Goal: Information Seeking & Learning: Compare options

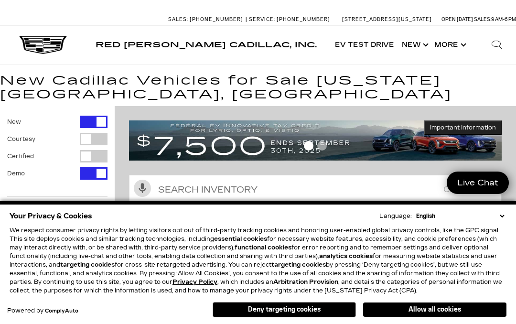
click at [472, 312] on button "Allow all cookies" at bounding box center [434, 310] width 143 height 14
click at [443, 316] on icon "Open user profile menu" at bounding box center [443, 312] width 10 height 10
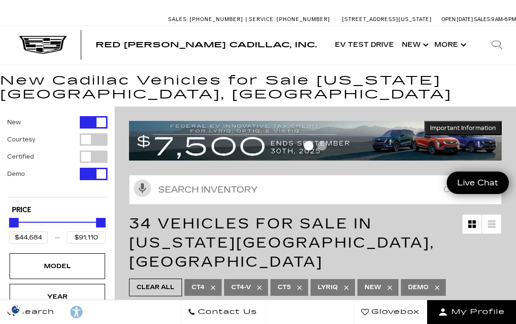
click at [452, 312] on span "My Profile" at bounding box center [476, 311] width 57 height 13
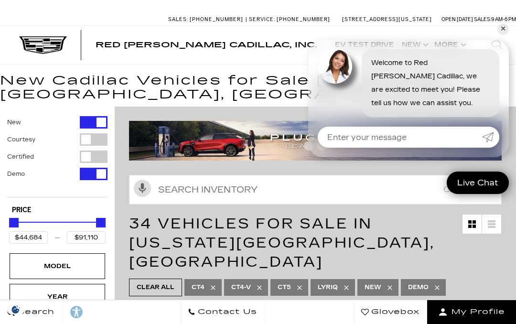
scroll to position [149, 0]
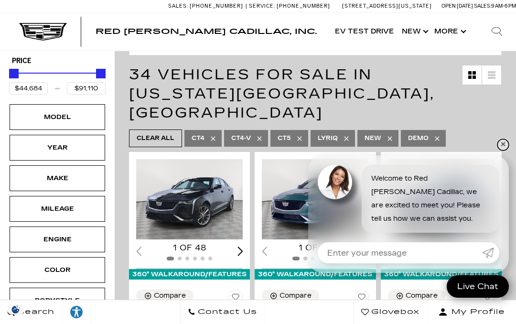
click at [507, 147] on link "✕" at bounding box center [503, 144] width 11 height 11
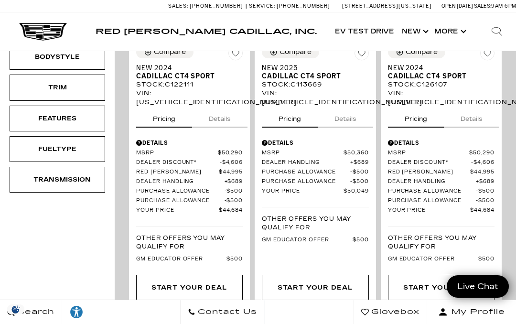
scroll to position [390, 0]
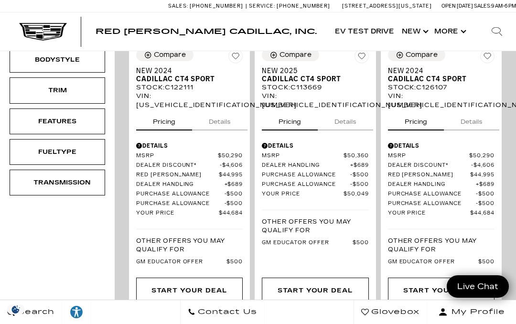
click at [36, 94] on div "Trim" at bounding box center [57, 90] width 48 height 11
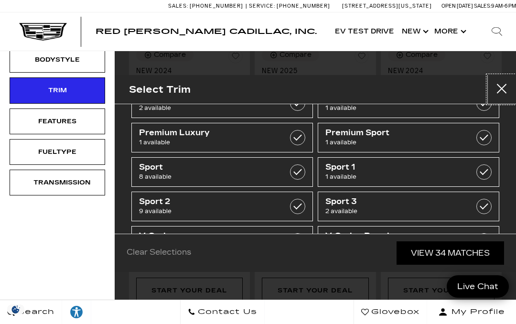
scroll to position [36, 0]
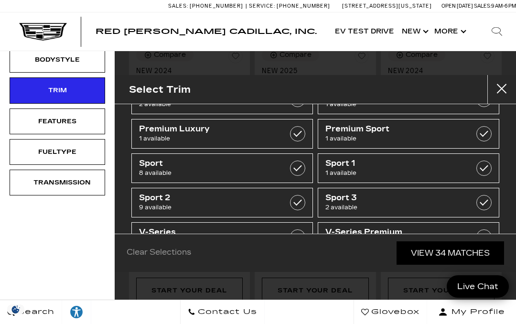
click at [478, 136] on label at bounding box center [484, 133] width 15 height 15
type input "$70,295"
checkbox input "true"
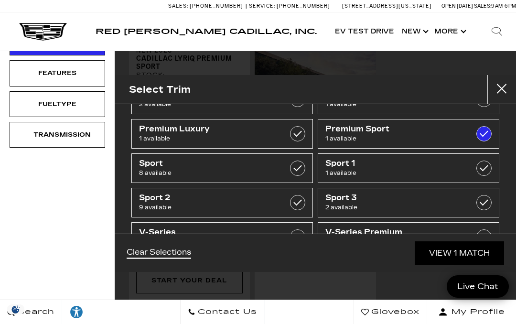
scroll to position [17, 0]
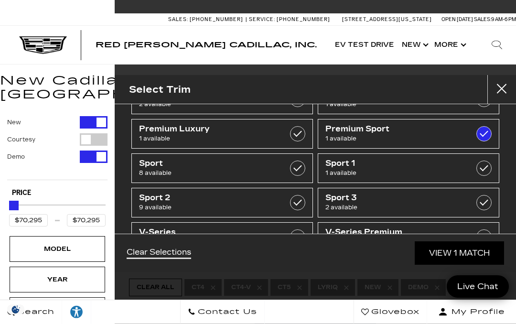
click at [299, 163] on label at bounding box center [297, 168] width 15 height 15
type input "$44,684"
checkbox input "true"
click at [485, 171] on label at bounding box center [484, 168] width 15 height 15
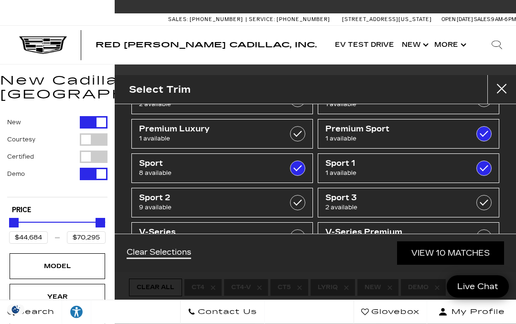
checkbox input "true"
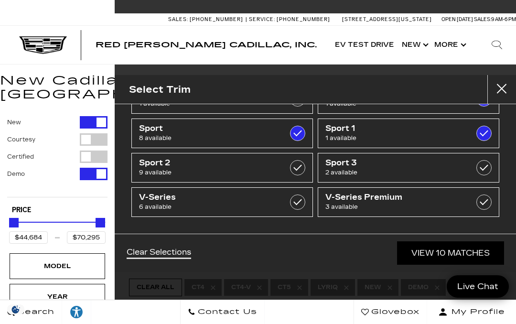
scroll to position [71, 0]
click at [488, 163] on label at bounding box center [484, 167] width 15 height 15
type input "$75,904"
checkbox input "true"
click at [300, 167] on label at bounding box center [297, 167] width 15 height 15
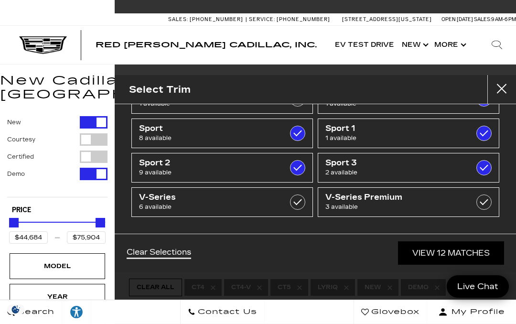
checkbox input "true"
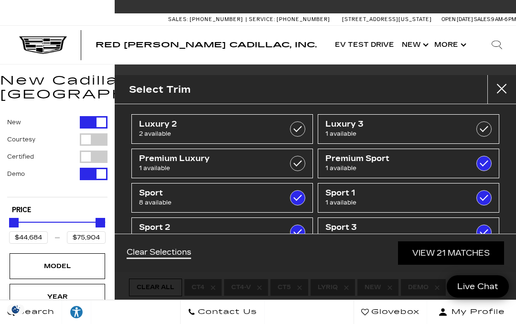
scroll to position [6, 0]
click at [478, 258] on link "View 21 Matches" at bounding box center [451, 252] width 106 height 23
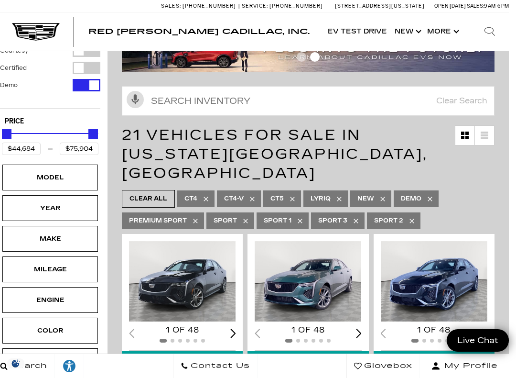
scroll to position [89, 7]
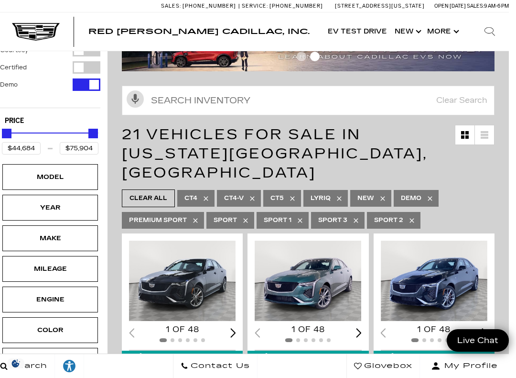
click at [229, 214] on span "Sport" at bounding box center [225, 220] width 23 height 12
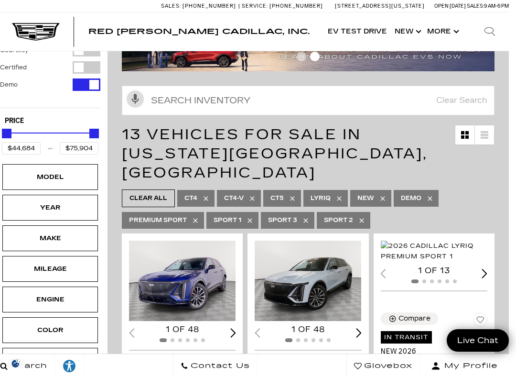
type input "$61,446"
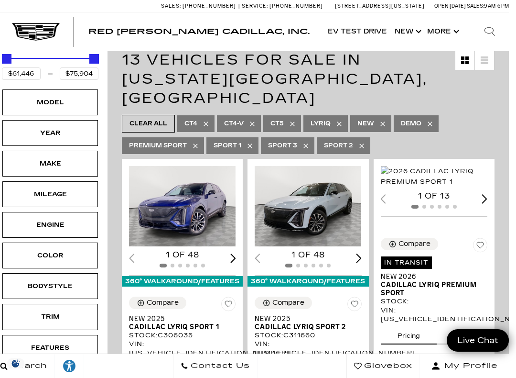
scroll to position [164, 7]
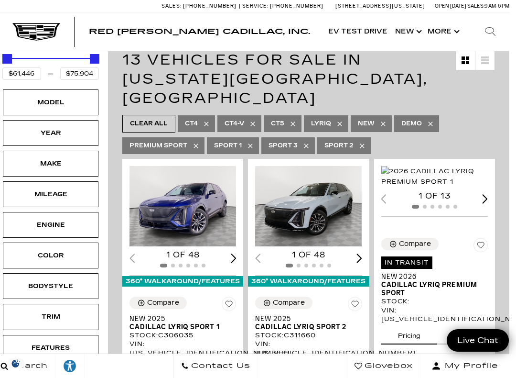
click at [338, 120] on icon at bounding box center [340, 124] width 8 height 8
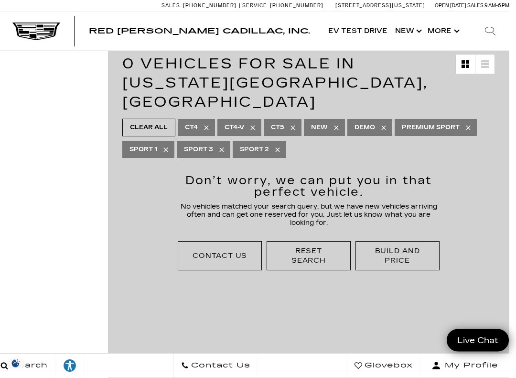
scroll to position [161, 7]
click at [327, 246] on div "Reset Search" at bounding box center [308, 255] width 59 height 19
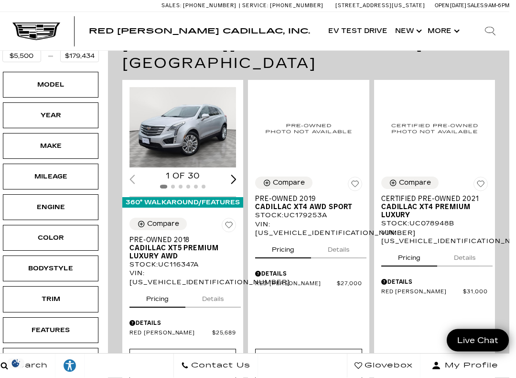
scroll to position [199, 7]
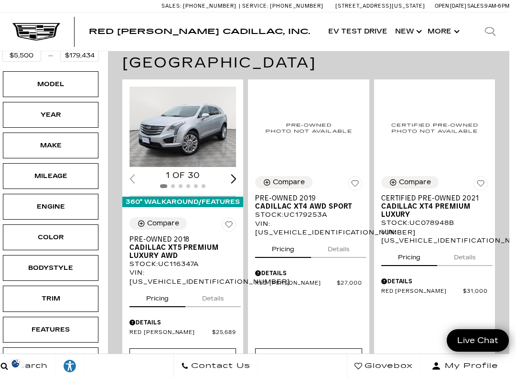
click at [33, 300] on div "Trim" at bounding box center [51, 298] width 48 height 11
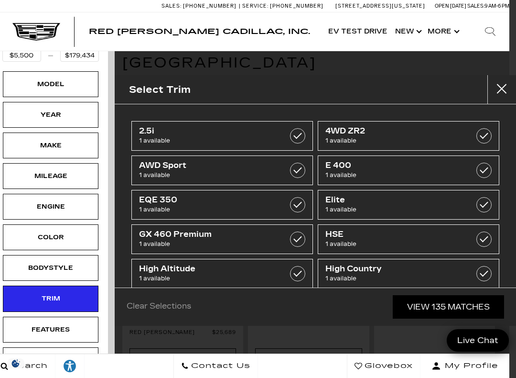
click at [304, 169] on label at bounding box center [297, 170] width 15 height 15
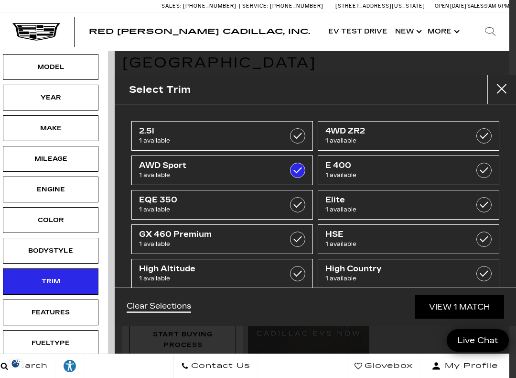
type input "$27,000"
checkbox input "true"
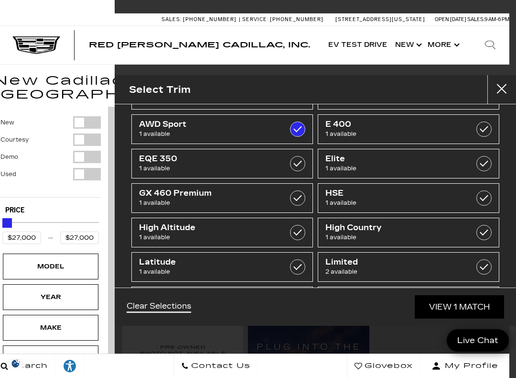
scroll to position [45, 0]
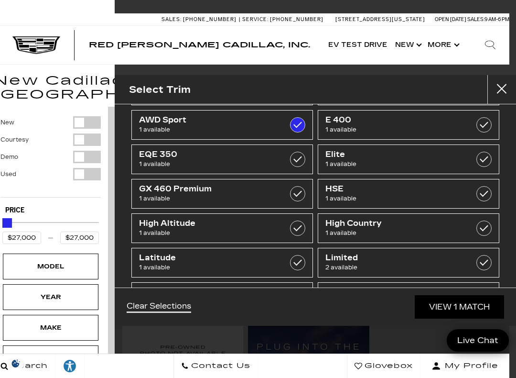
click at [487, 128] on label at bounding box center [484, 124] width 15 height 15
type input "$17,000"
checkbox input "true"
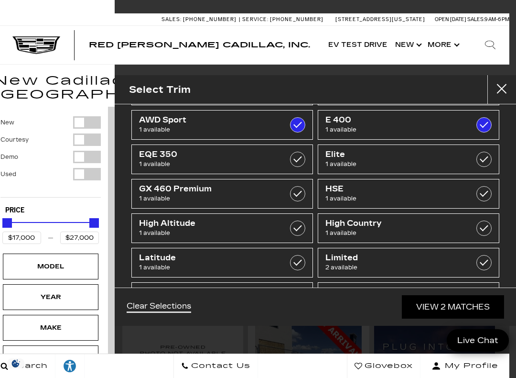
click at [483, 125] on label at bounding box center [484, 124] width 15 height 15
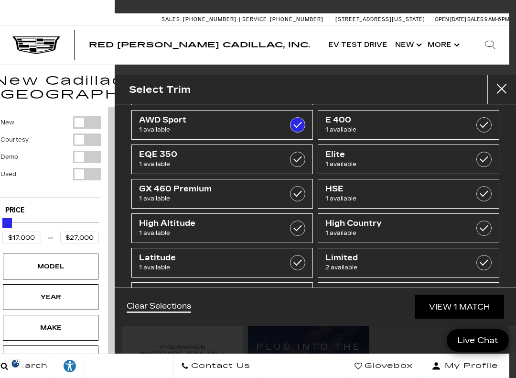
type input "$27,000"
checkbox input "false"
click at [484, 119] on label at bounding box center [484, 124] width 15 height 15
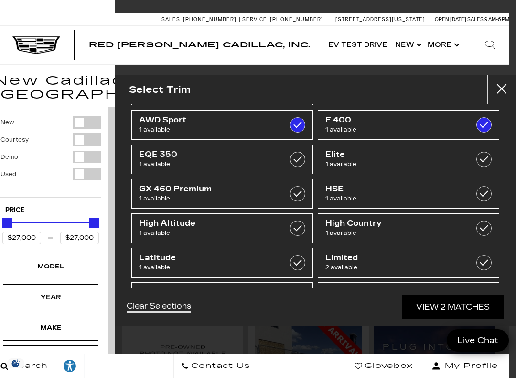
type input "$17,000"
checkbox input "true"
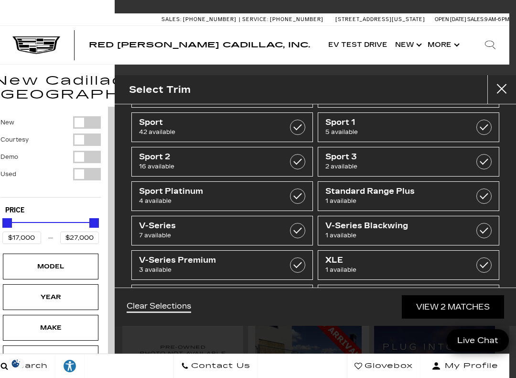
scroll to position [455, 0]
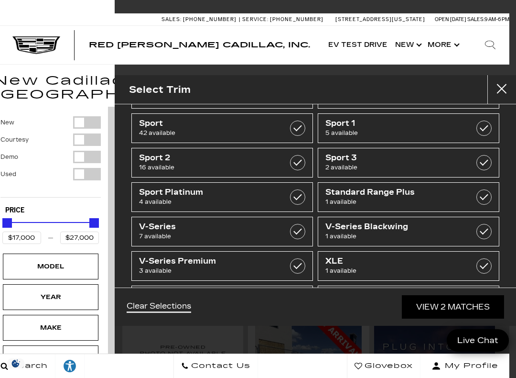
click at [391, 160] on span "Sport 3" at bounding box center [397, 158] width 142 height 10
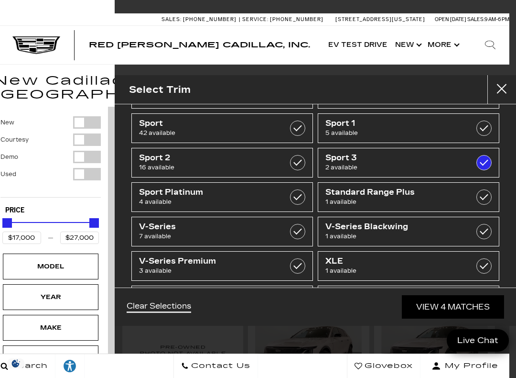
type input "$75,904"
checkbox input "true"
click at [305, 131] on label at bounding box center [297, 127] width 15 height 15
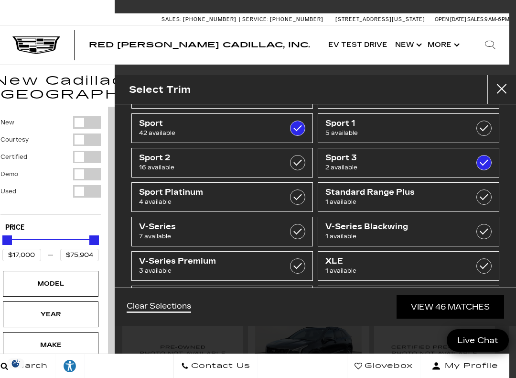
type input "$141,015"
checkbox input "true"
click at [294, 162] on label at bounding box center [297, 162] width 15 height 15
type input "$153,054"
checkbox input "true"
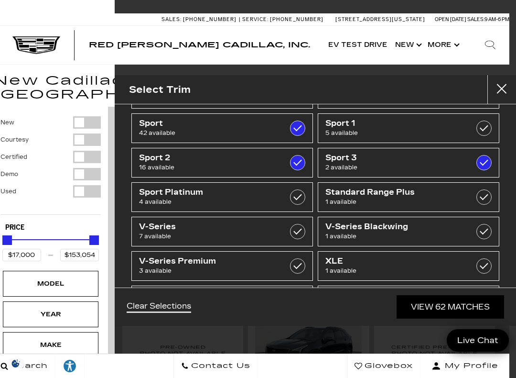
click at [302, 166] on label at bounding box center [297, 162] width 15 height 15
type input "$141,015"
checkbox input "false"
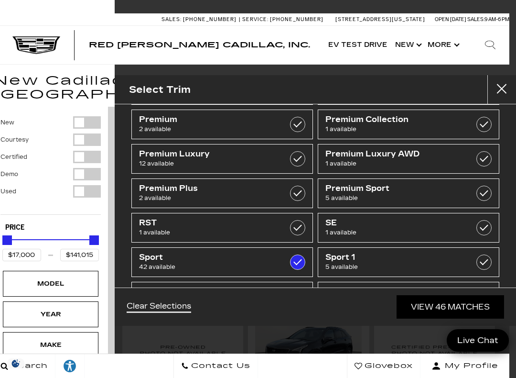
scroll to position [321, 0]
click at [484, 194] on label at bounding box center [484, 193] width 15 height 15
type input "$158,810"
checkbox input "true"
click at [483, 308] on link "View 51 Matches" at bounding box center [451, 306] width 106 height 23
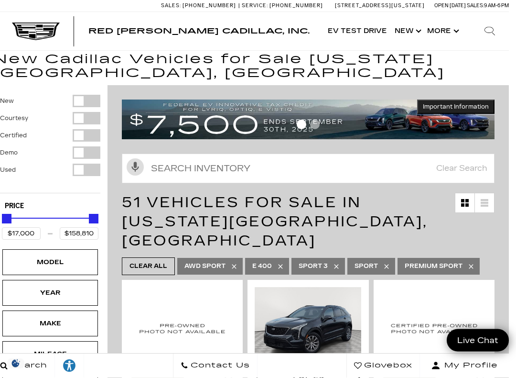
scroll to position [22, 7]
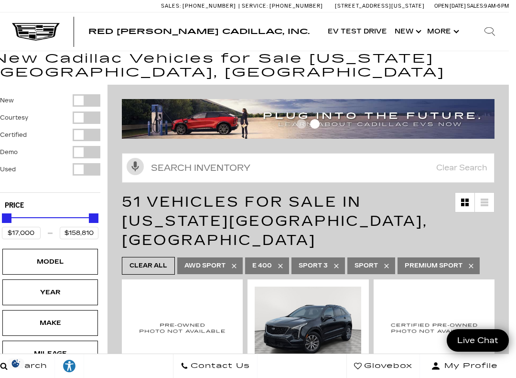
click at [281, 262] on icon at bounding box center [281, 266] width 8 height 8
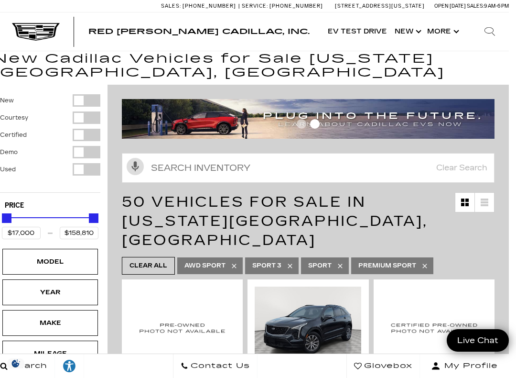
type input "$27,000"
click at [278, 260] on span "Sport 3" at bounding box center [266, 266] width 29 height 12
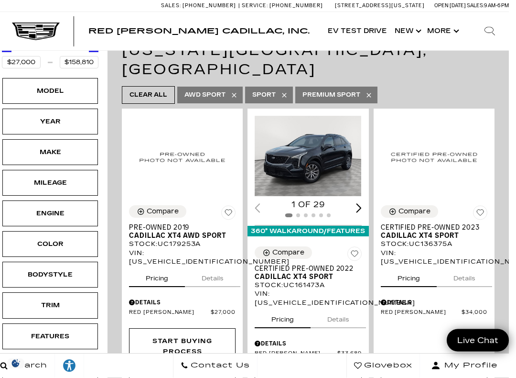
scroll to position [193, 7]
click at [27, 306] on div "Trim" at bounding box center [50, 305] width 48 height 11
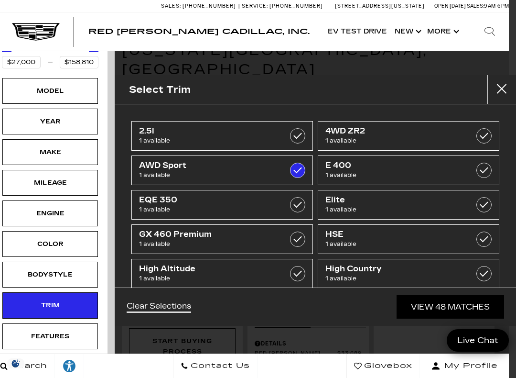
click at [44, 242] on div "Color" at bounding box center [50, 244] width 48 height 11
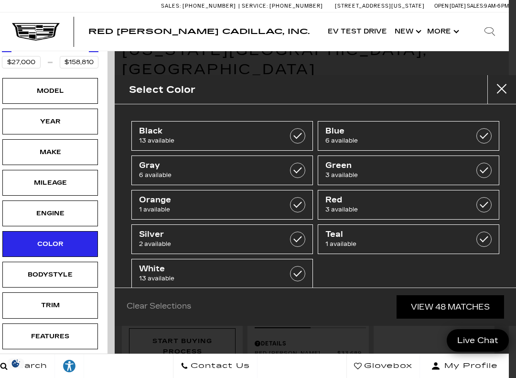
scroll to position [0, 0]
click at [25, 306] on div "Trim" at bounding box center [50, 305] width 96 height 26
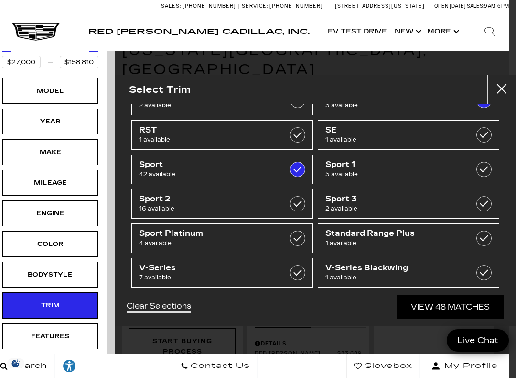
scroll to position [414, 0]
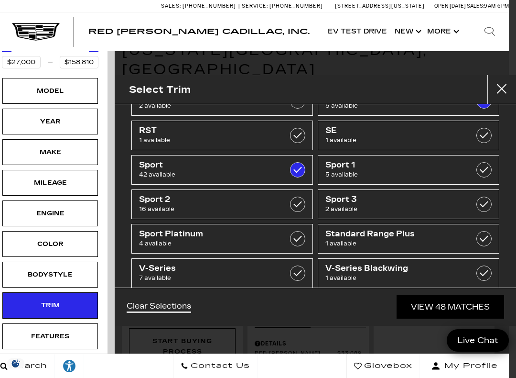
click at [484, 167] on label at bounding box center [484, 169] width 15 height 15
checkbox input "true"
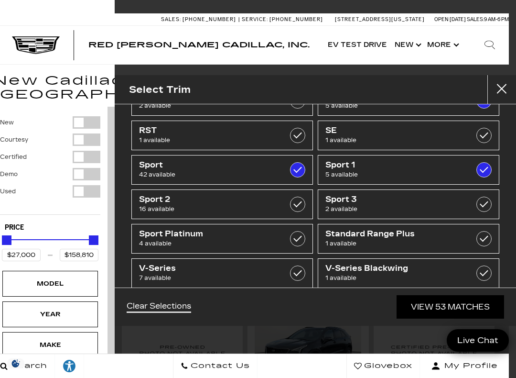
click at [485, 206] on label at bounding box center [484, 203] width 15 height 15
checkbox input "true"
click at [299, 203] on label at bounding box center [297, 203] width 15 height 15
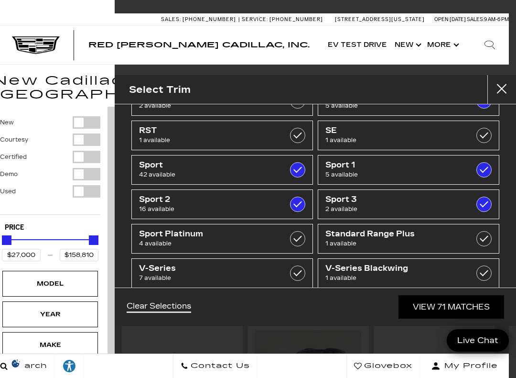
checkbox input "true"
click at [488, 309] on link "View 71 Matches" at bounding box center [452, 306] width 106 height 23
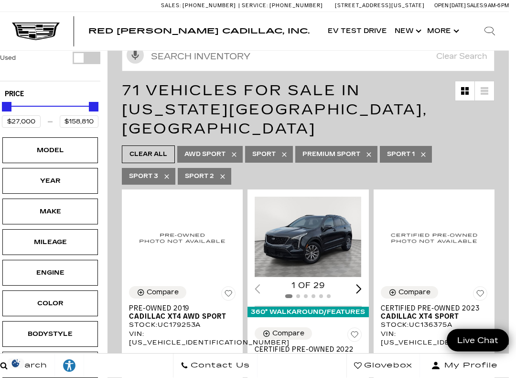
scroll to position [112, 7]
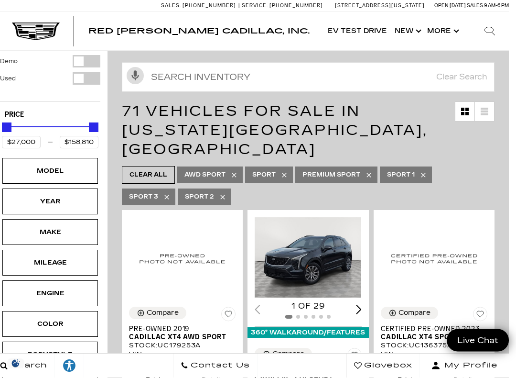
click at [368, 173] on icon at bounding box center [369, 175] width 4 height 4
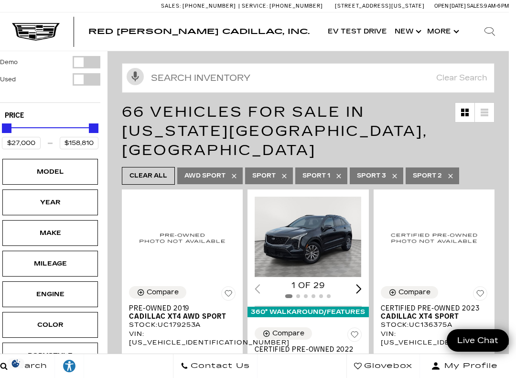
type input "$153,054"
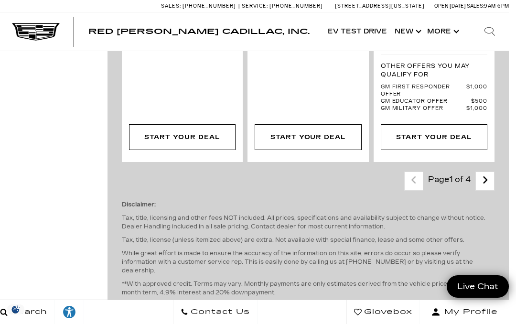
scroll to position [2812, 7]
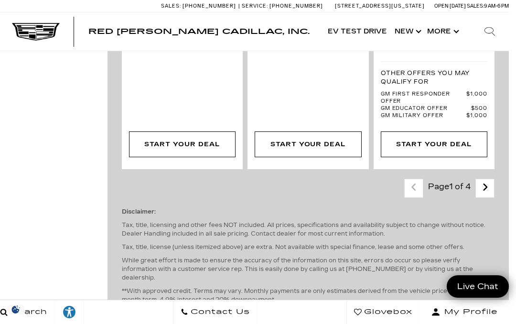
click at [477, 180] on link "Next" at bounding box center [485, 188] width 21 height 17
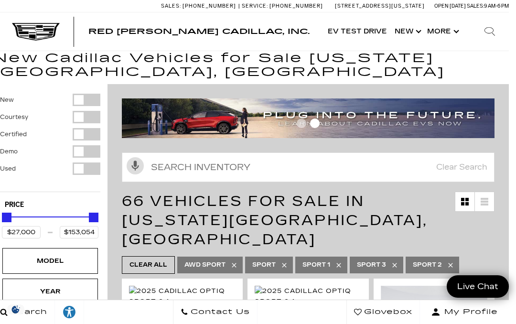
scroll to position [0, 7]
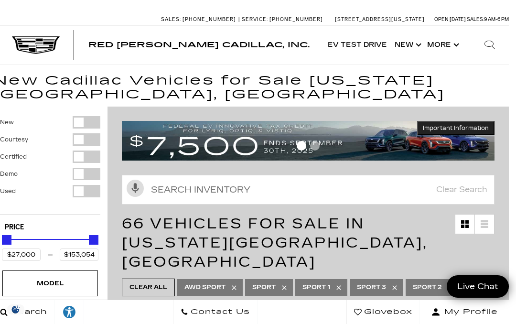
click at [337, 284] on icon at bounding box center [339, 288] width 8 height 8
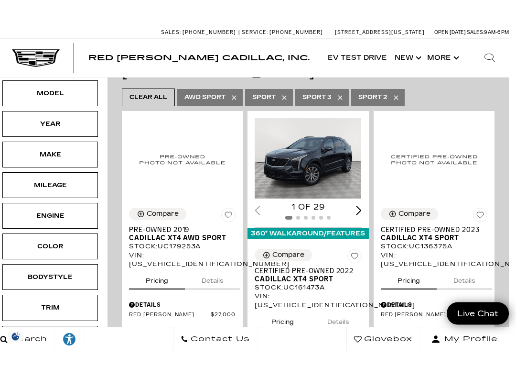
scroll to position [0, 7]
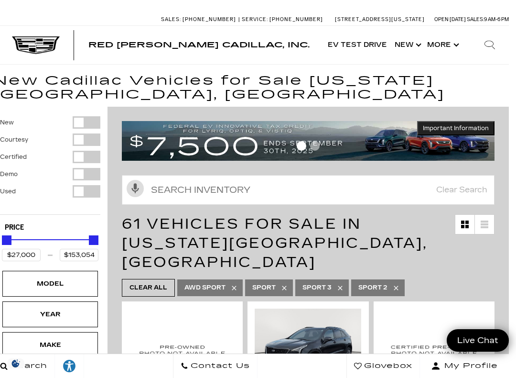
click at [284, 284] on icon at bounding box center [285, 288] width 8 height 8
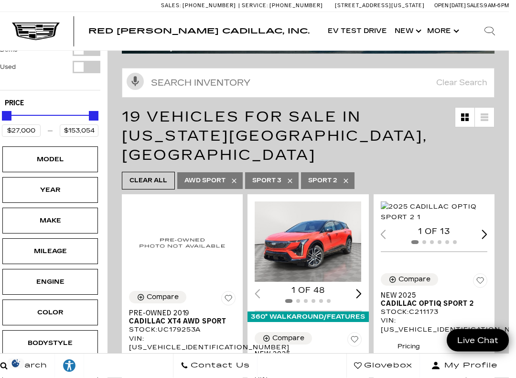
scroll to position [107, 7]
click at [229, 172] on link "AWD Sport" at bounding box center [209, 180] width 65 height 17
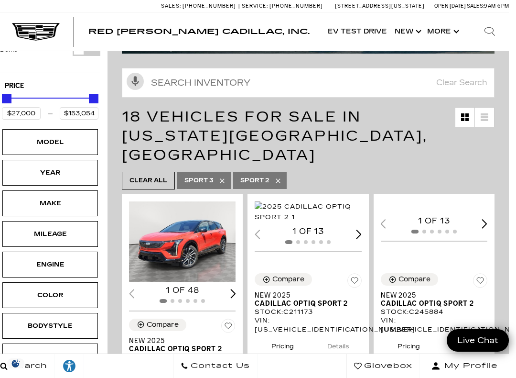
type input "$57,004"
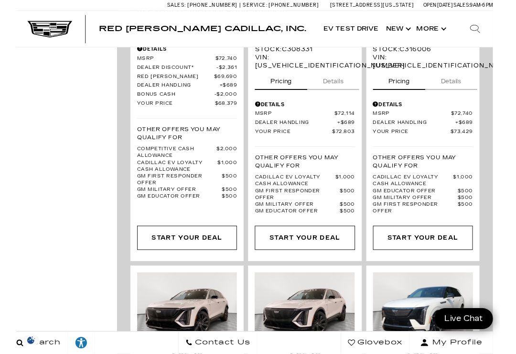
scroll to position [2028, 7]
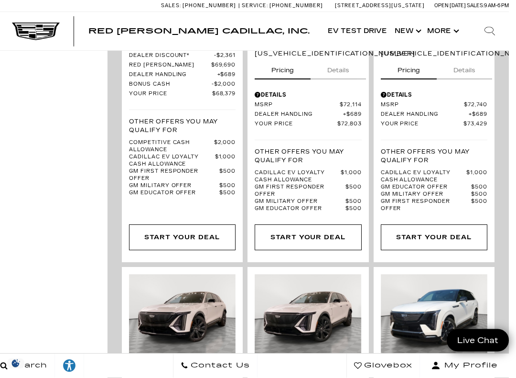
click at [493, 38] on div "Search" at bounding box center [490, 31] width 38 height 38
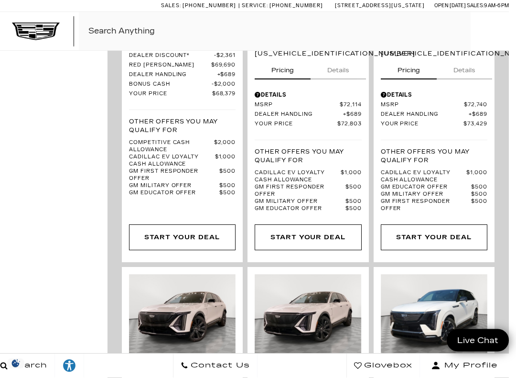
click at [499, 40] on div "Search" at bounding box center [490, 31] width 38 height 38
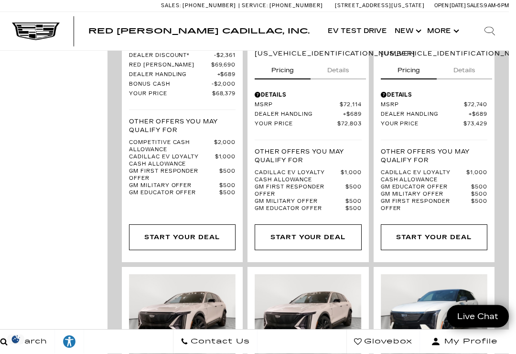
click at [509, 22] on div "Search" at bounding box center [490, 31] width 38 height 38
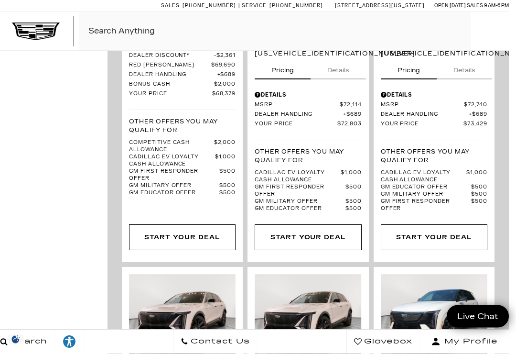
click at [347, 311] on img "1 / 2" at bounding box center [308, 314] width 107 height 80
click at [0, 0] on icon "Search" at bounding box center [0, 0] width 0 height 0
type input "Must"
